Goal: Information Seeking & Learning: Check status

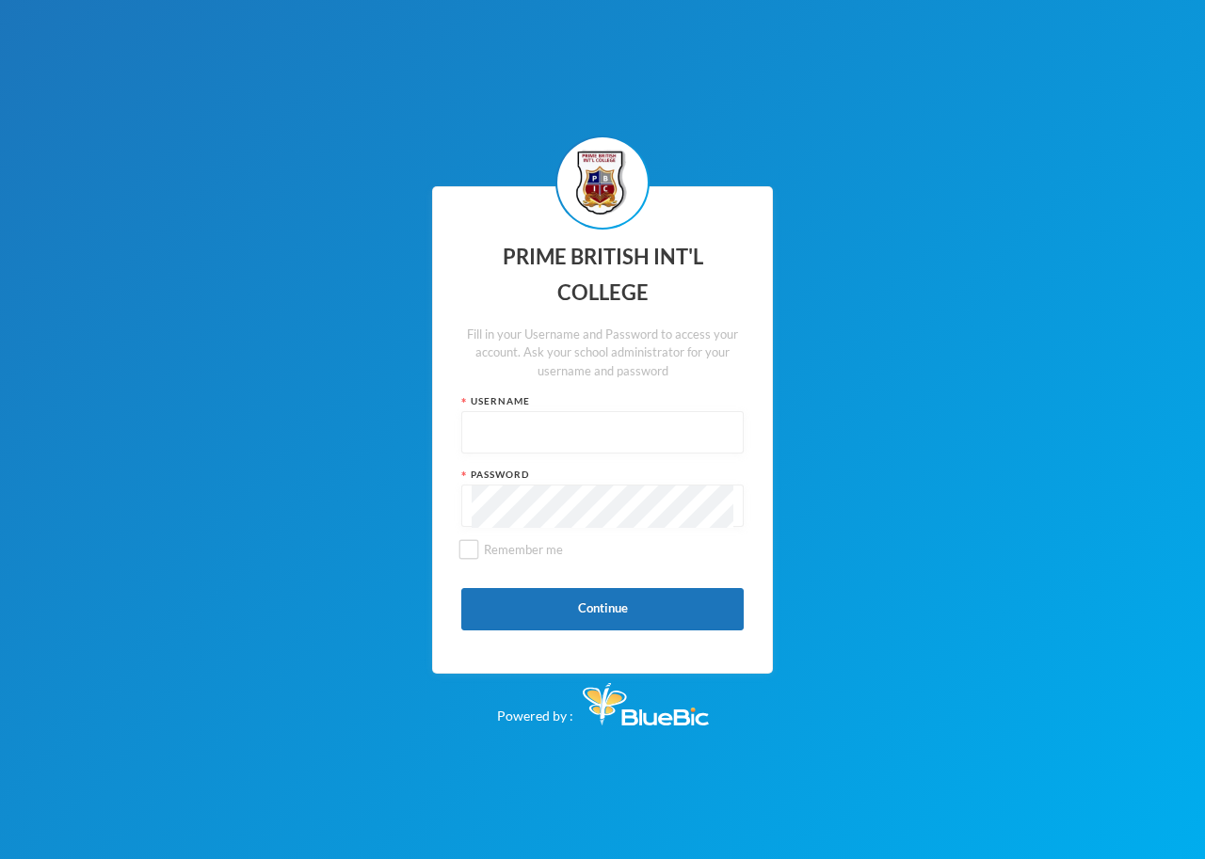
click at [530, 412] on input "text" at bounding box center [602, 433] width 262 height 42
type input "pbic-22-0103"
click at [609, 611] on button "Continue" at bounding box center [602, 609] width 282 height 42
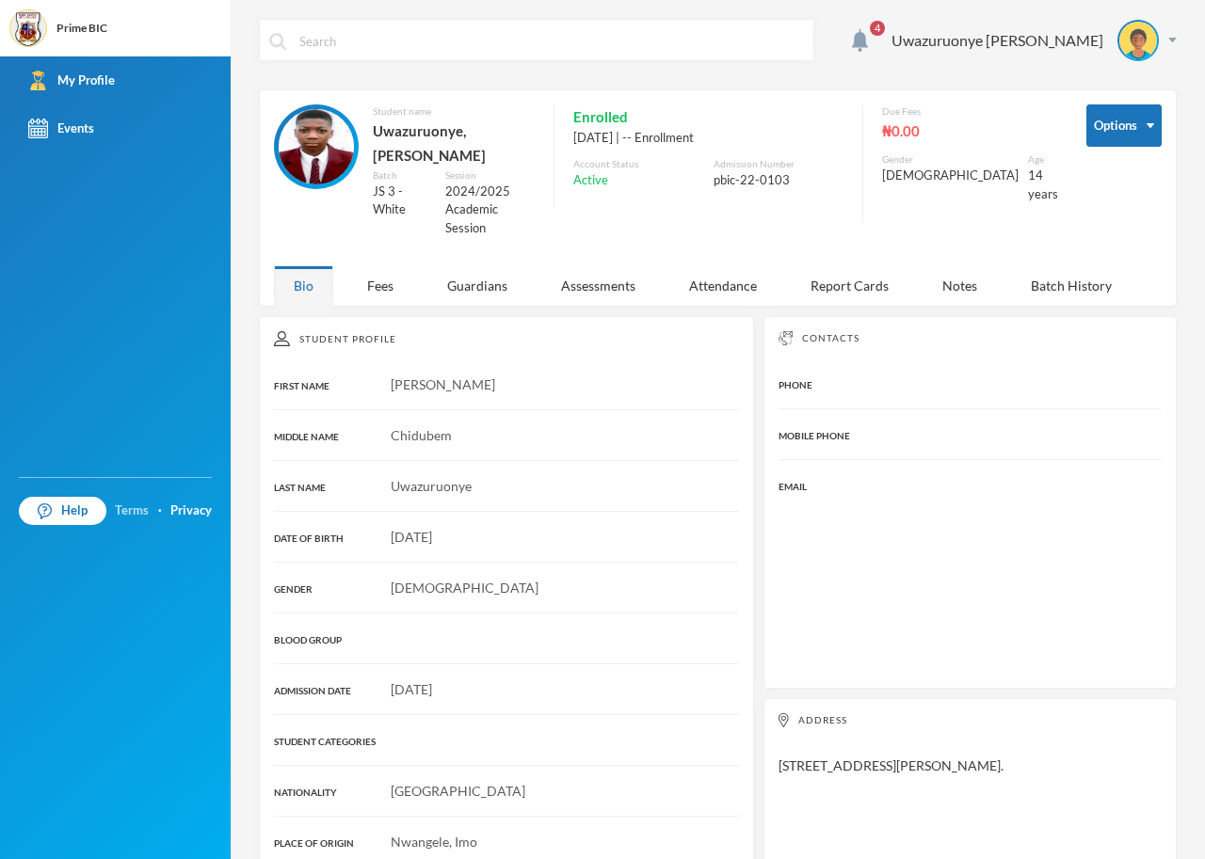
click at [146, 509] on link "Terms" at bounding box center [132, 511] width 34 height 19
click at [1146, 125] on img "button" at bounding box center [1150, 125] width 8 height 5
click at [161, 509] on div "·" at bounding box center [160, 511] width 4 height 19
click at [155, 509] on div "Help Terms · Privacy" at bounding box center [115, 510] width 231 height 47
click at [115, 515] on link "Terms" at bounding box center [132, 511] width 34 height 19
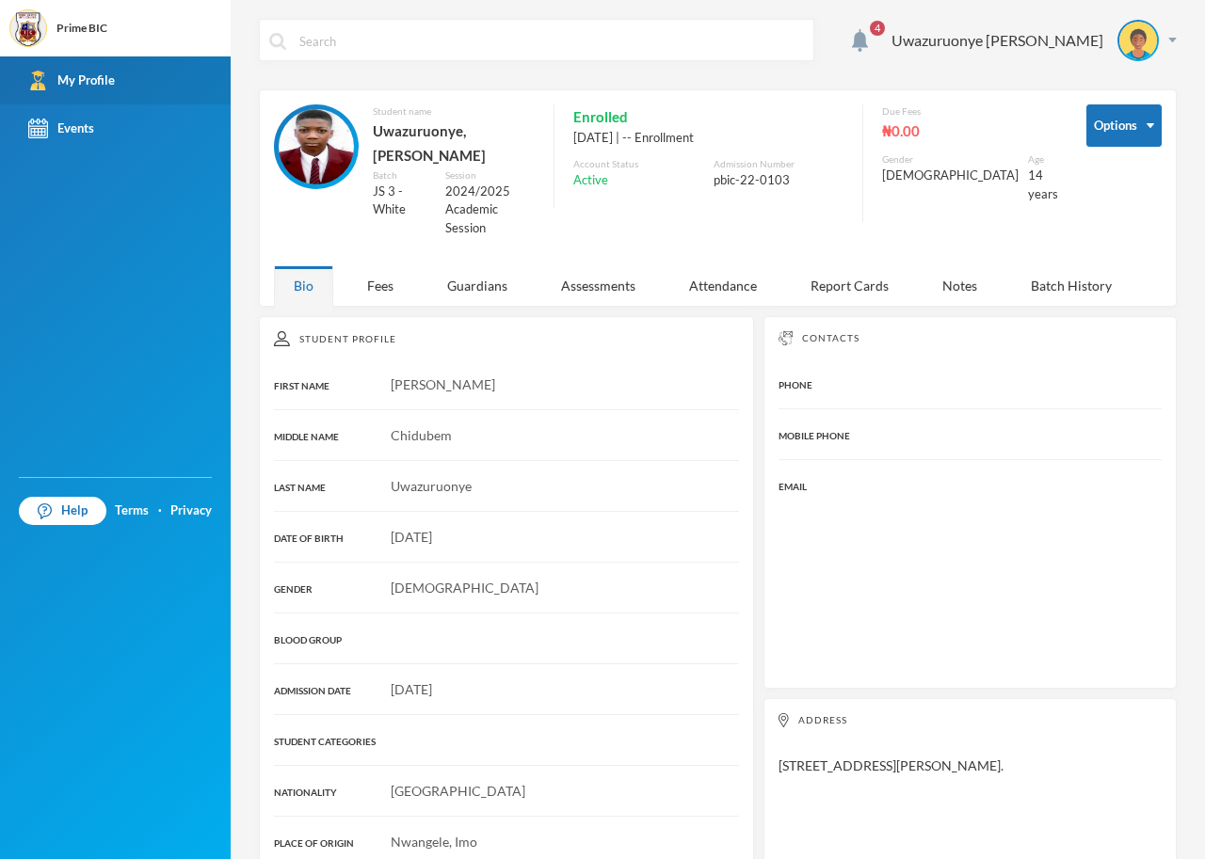
click at [103, 75] on div "My Profile" at bounding box center [71, 81] width 87 height 20
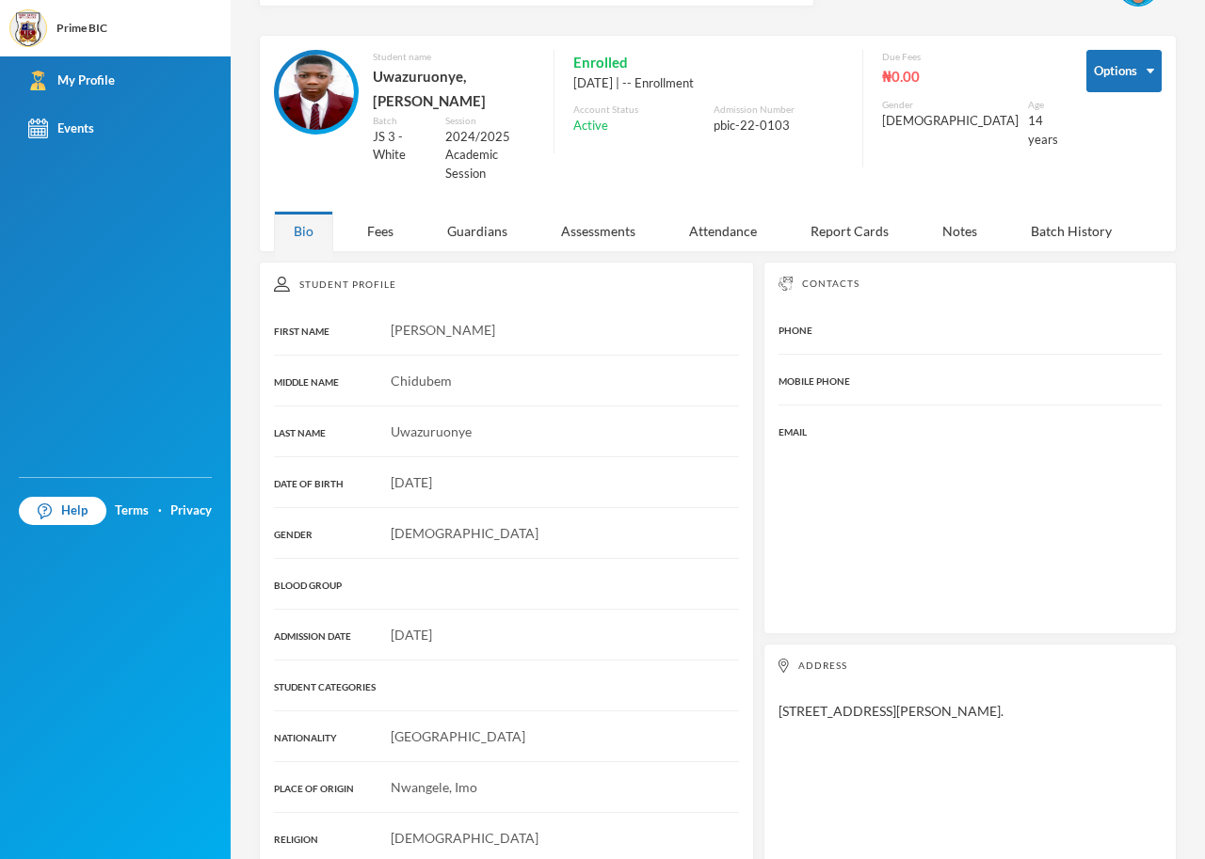
scroll to position [110, 0]
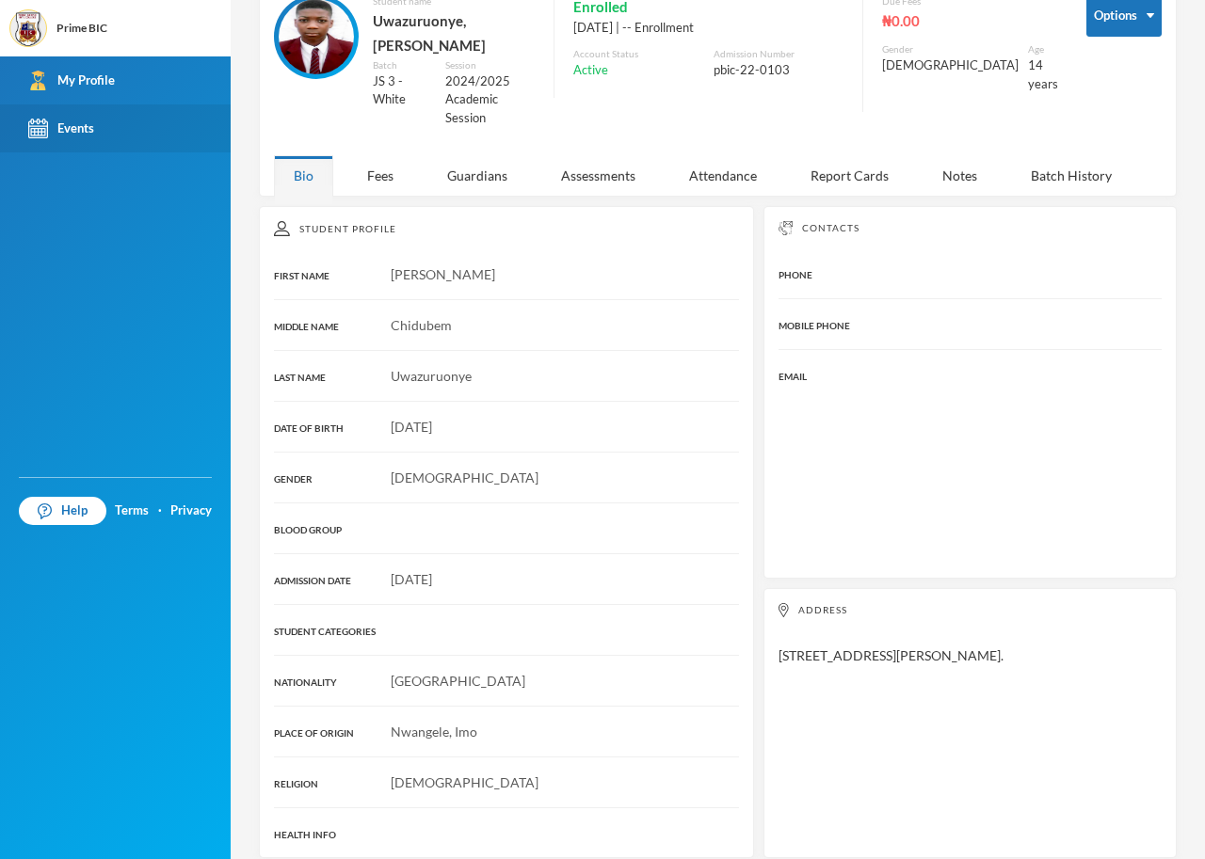
click at [74, 122] on div "Events" at bounding box center [61, 129] width 66 height 20
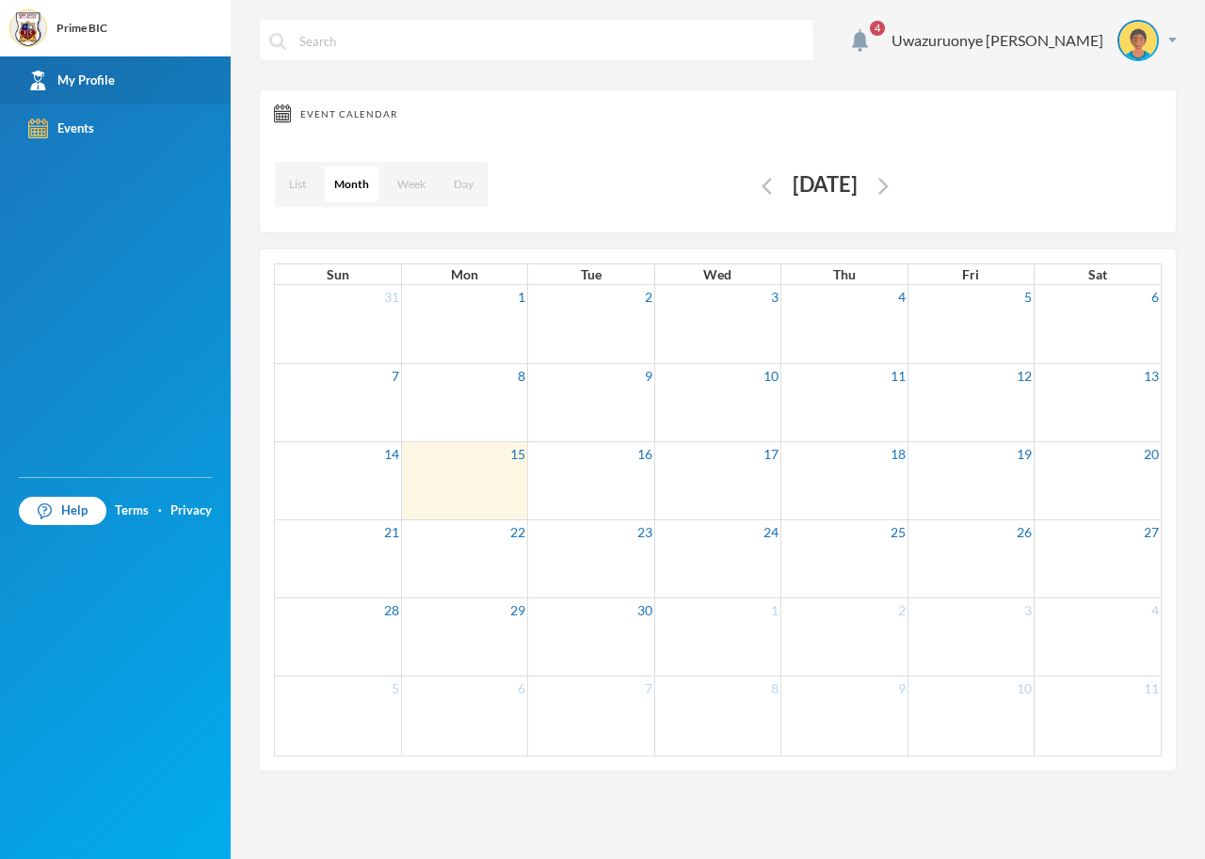
click at [66, 78] on div "My Profile" at bounding box center [71, 81] width 87 height 20
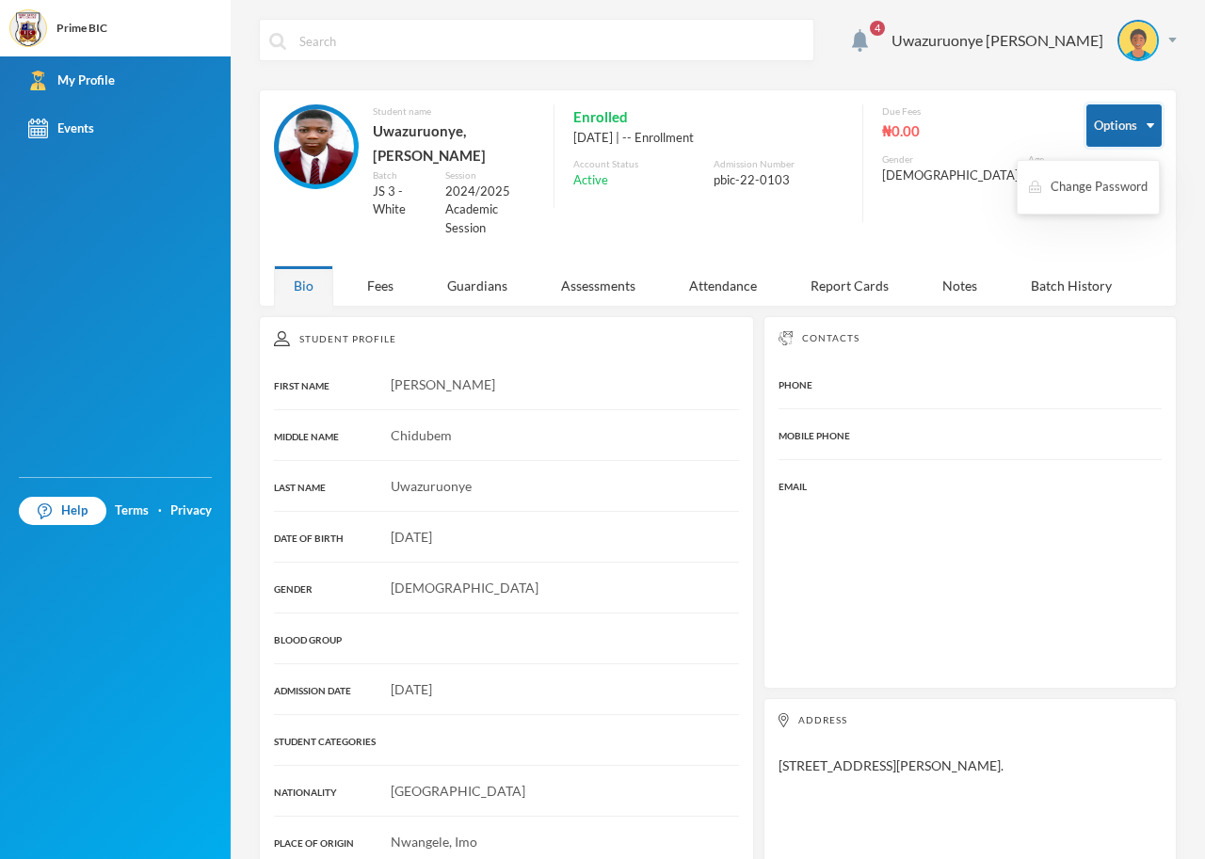
click at [1146, 126] on img "button" at bounding box center [1150, 125] width 8 height 5
click at [1168, 39] on img at bounding box center [1172, 40] width 8 height 5
click at [849, 268] on div "Report Cards" at bounding box center [849, 285] width 118 height 40
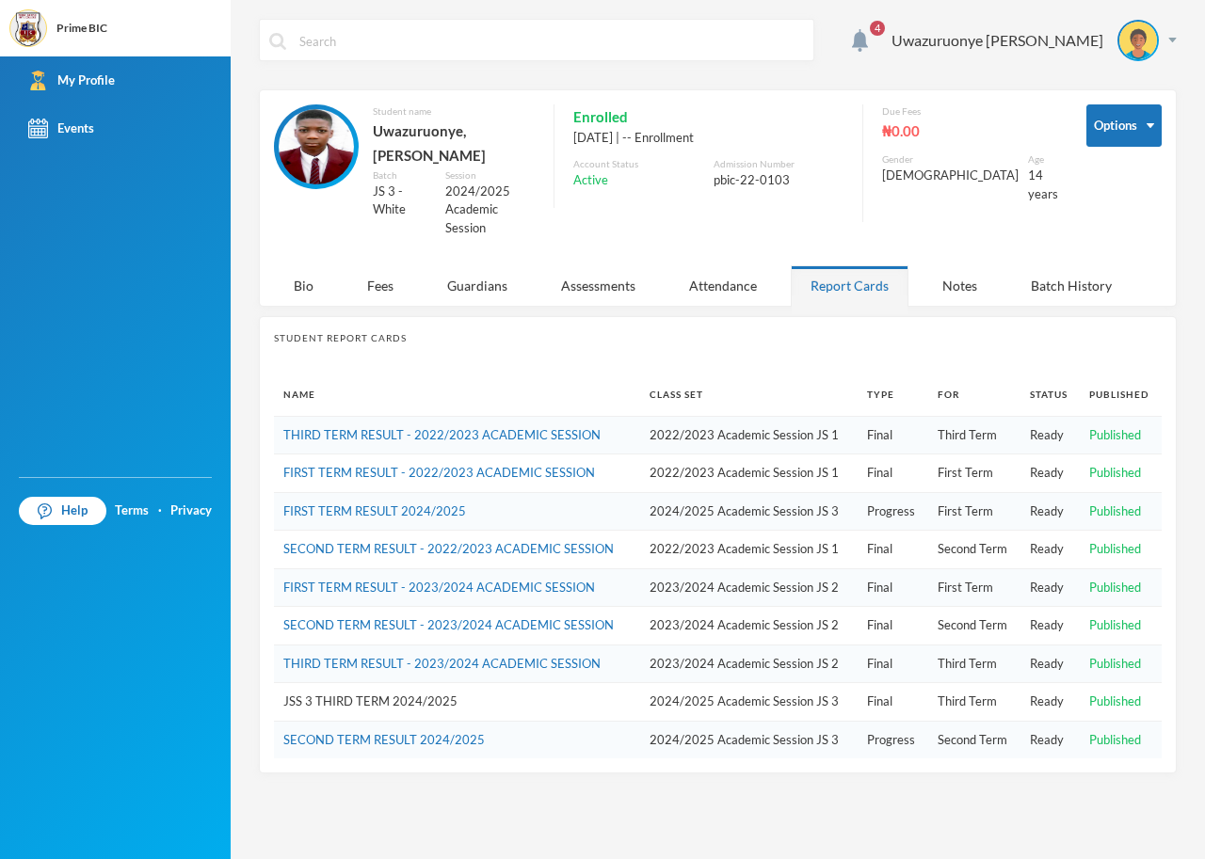
click at [333, 694] on link "JSS 3 THIRD TERM 2024/2025" at bounding box center [370, 701] width 174 height 15
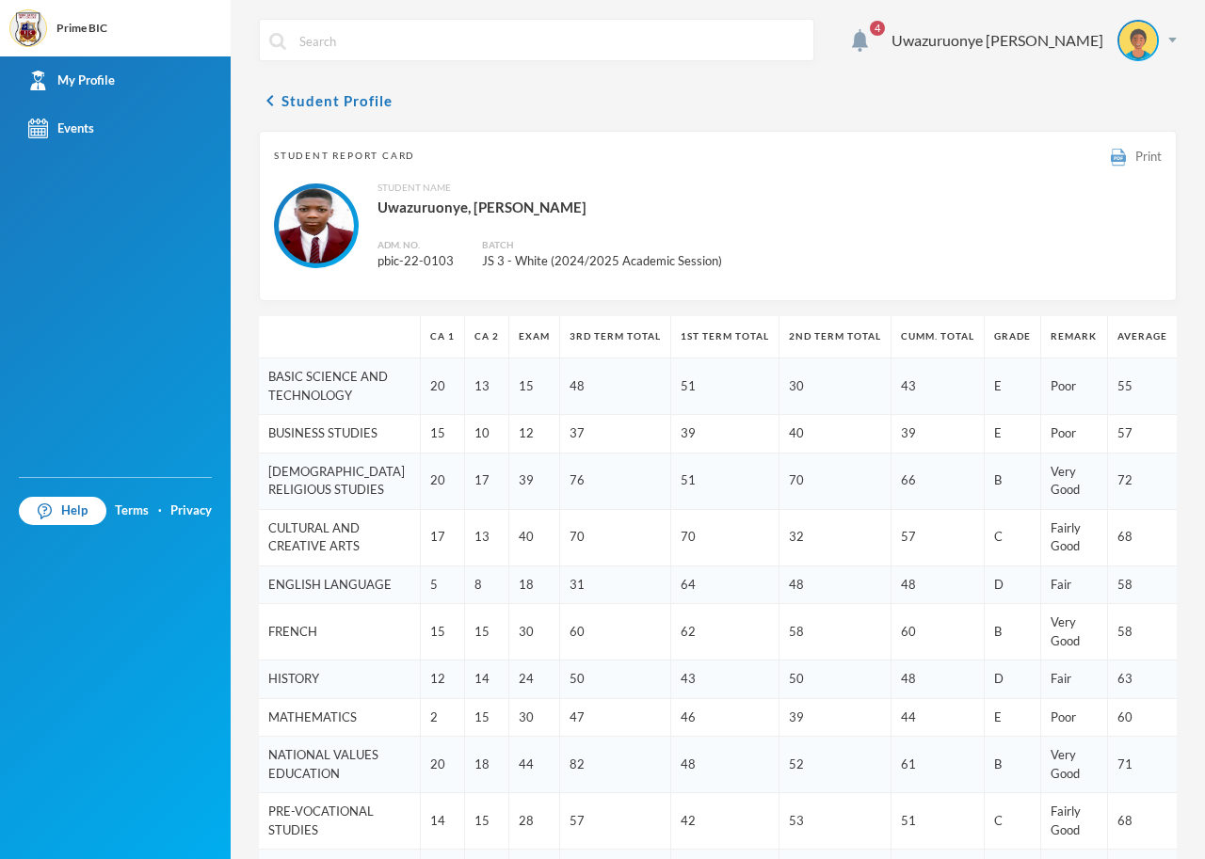
click at [1135, 157] on span "Print" at bounding box center [1148, 156] width 26 height 15
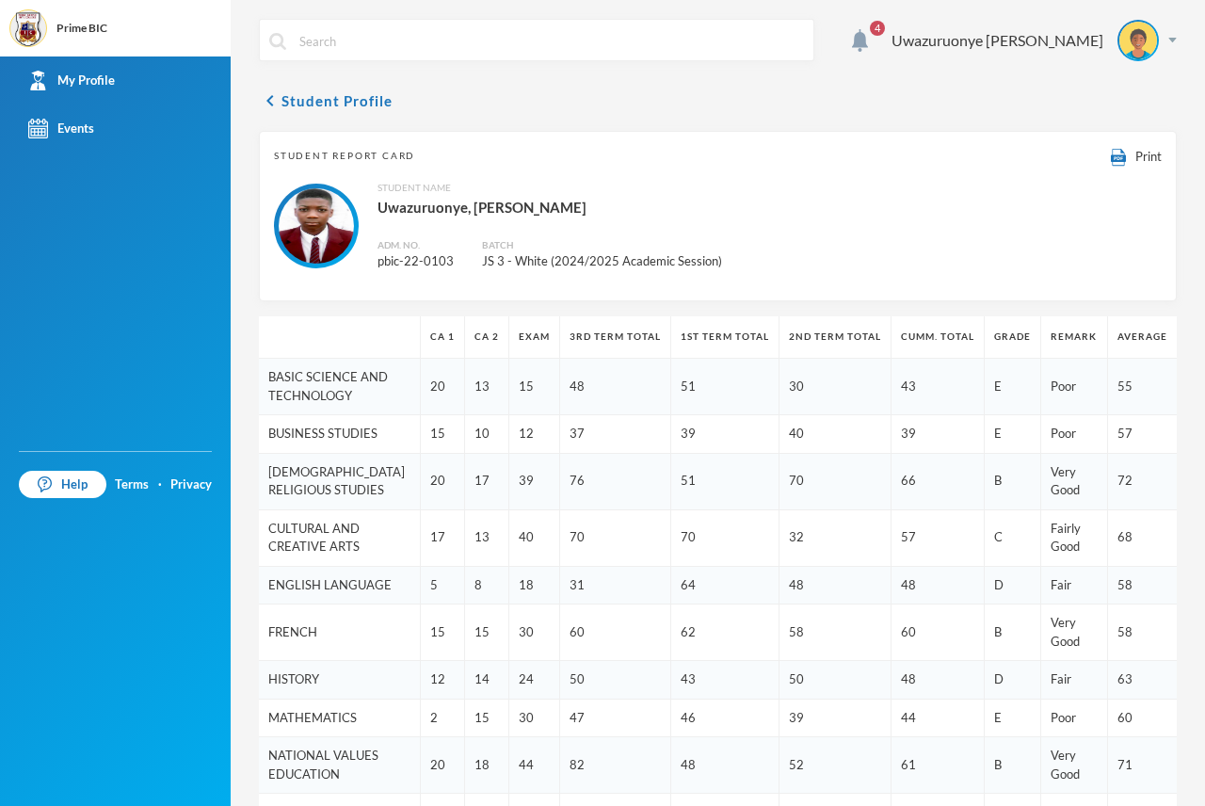
click at [167, 375] on div "My Profile Events" at bounding box center [115, 253] width 231 height 394
drag, startPoint x: 1170, startPoint y: 51, endPoint x: 1153, endPoint y: 32, distance: 25.3
click at [1170, 51] on div "4 Uwazuruonye [PERSON_NAME] Student Profile Student Report Card Print Student N…" at bounding box center [718, 403] width 974 height 806
click at [1149, 30] on div "Uwazuruonye [PERSON_NAME]" at bounding box center [1026, 40] width 299 height 41
click at [1111, 143] on button "Logout" at bounding box center [1108, 137] width 85 height 28
